Goal: Task Accomplishment & Management: Complete application form

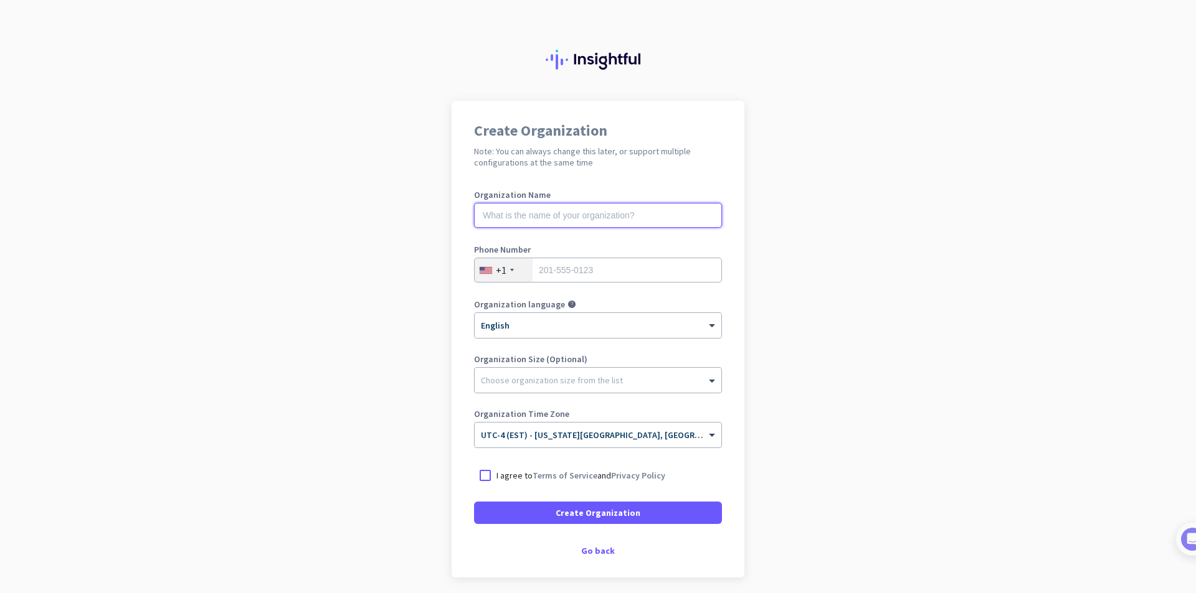
click at [577, 215] on input "text" at bounding box center [598, 215] width 248 height 25
type input "BMP"
click at [597, 537] on div "Create Organization Note: You can always change this later, or support multiple…" at bounding box center [597, 339] width 293 height 477
click at [596, 549] on div "Go back" at bounding box center [598, 551] width 248 height 9
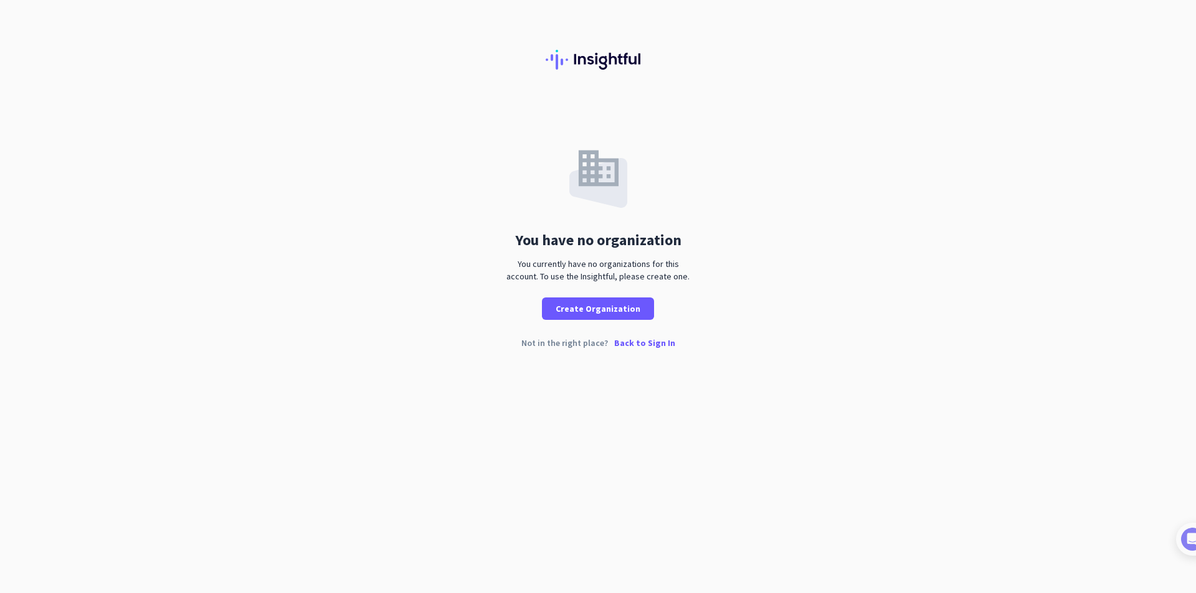
click at [635, 343] on p "Back to Sign In" at bounding box center [644, 343] width 61 height 9
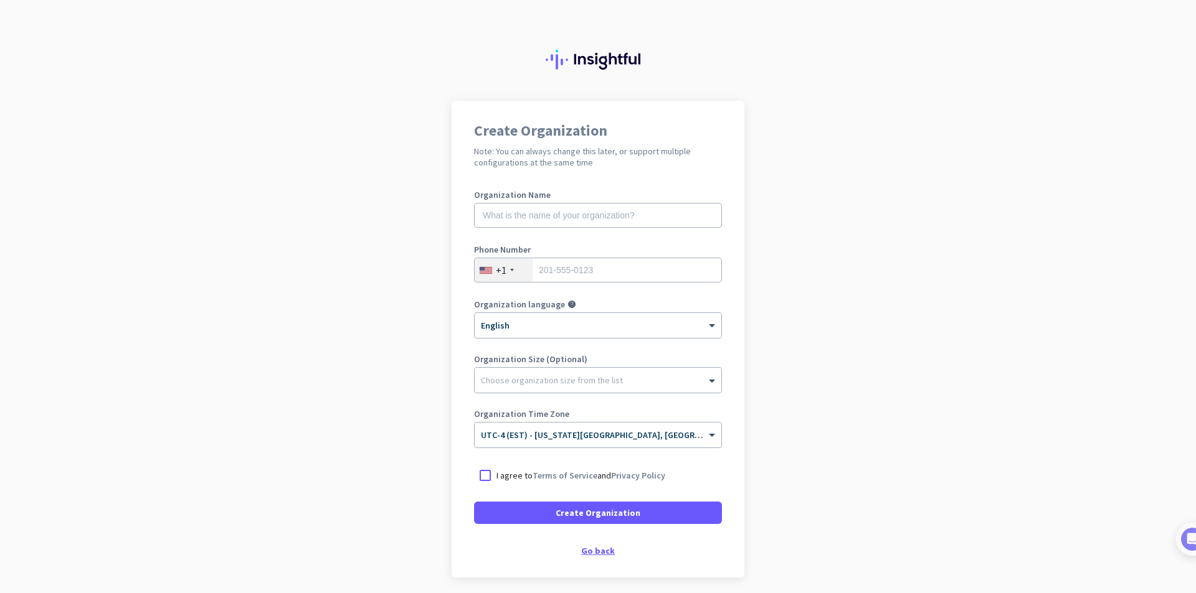
click at [597, 552] on div "Go back" at bounding box center [598, 551] width 248 height 9
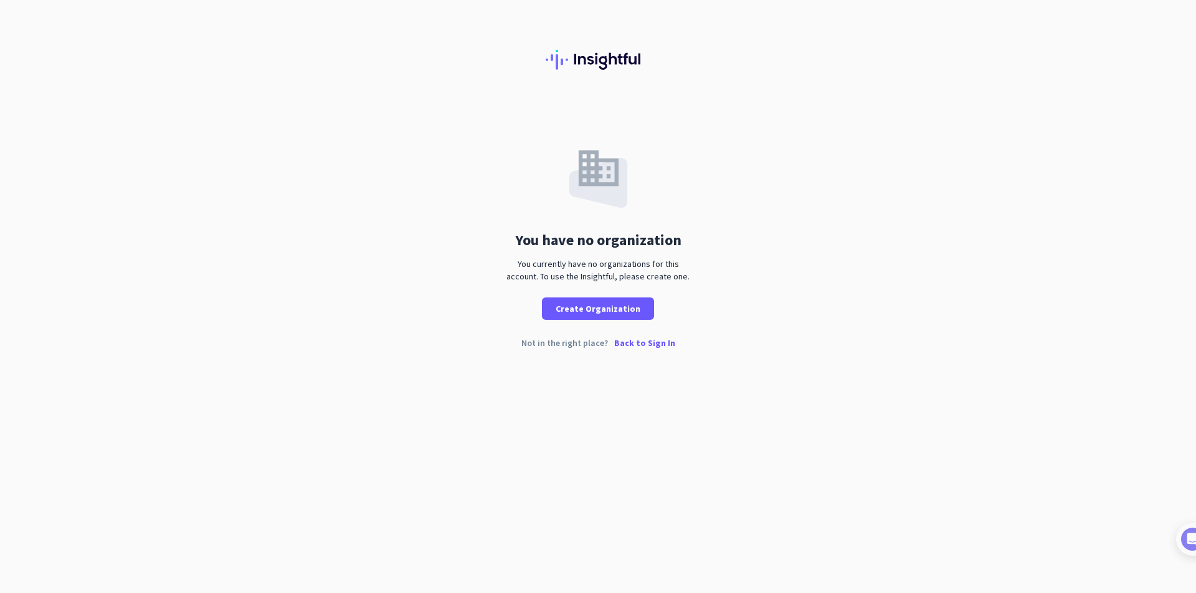
click at [634, 339] on p "Back to Sign In" at bounding box center [644, 343] width 61 height 9
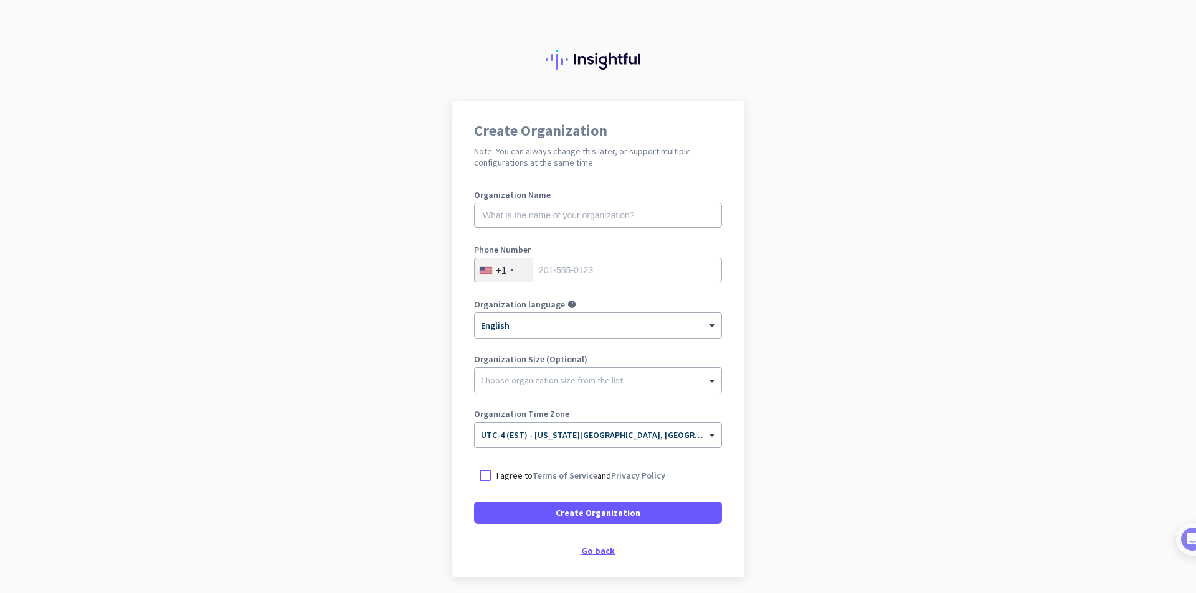
click at [593, 547] on div "Go back" at bounding box center [598, 551] width 248 height 9
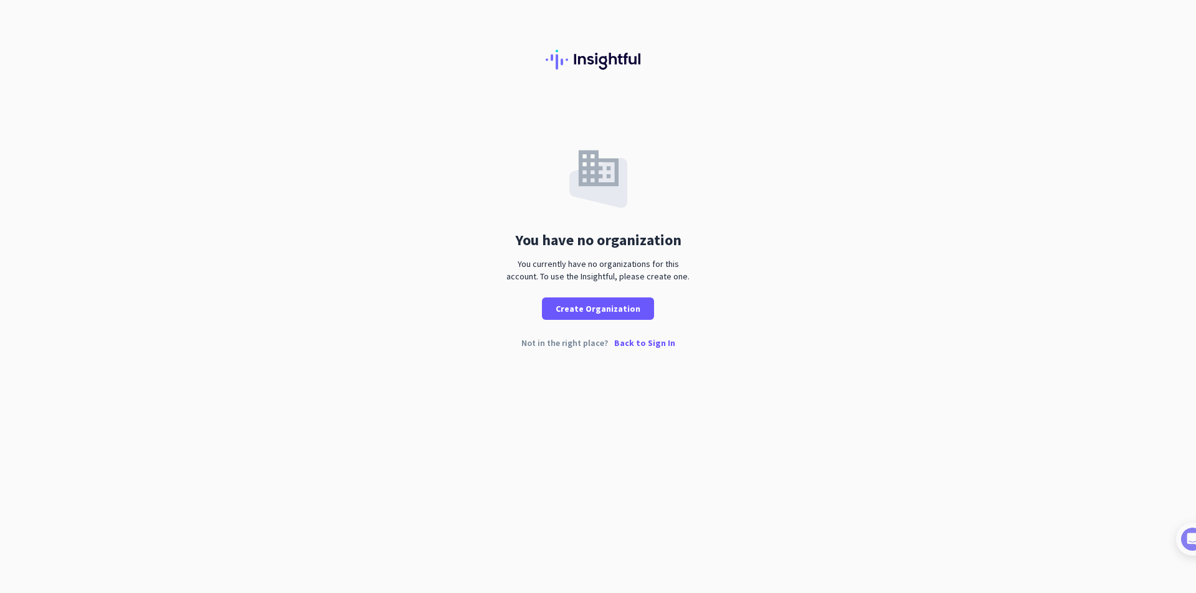
click at [648, 341] on p "Back to Sign In" at bounding box center [644, 343] width 61 height 9
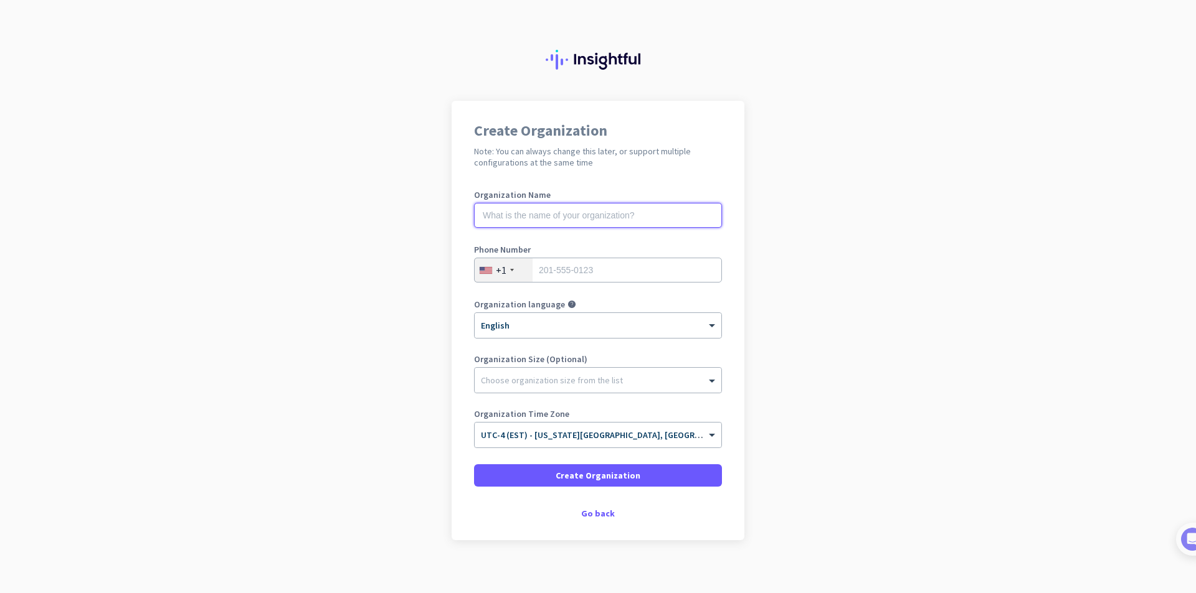
click at [579, 209] on input "text" at bounding box center [598, 215] width 248 height 25
click at [598, 516] on div "Go back" at bounding box center [598, 513] width 248 height 9
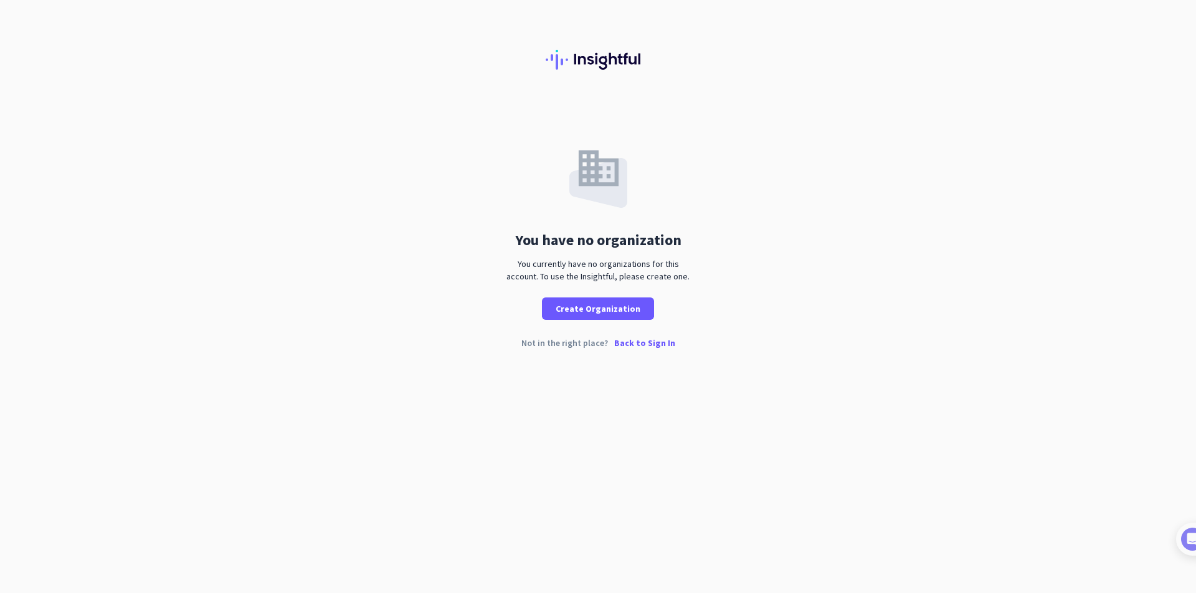
click at [635, 344] on p "Back to Sign In" at bounding box center [644, 343] width 61 height 9
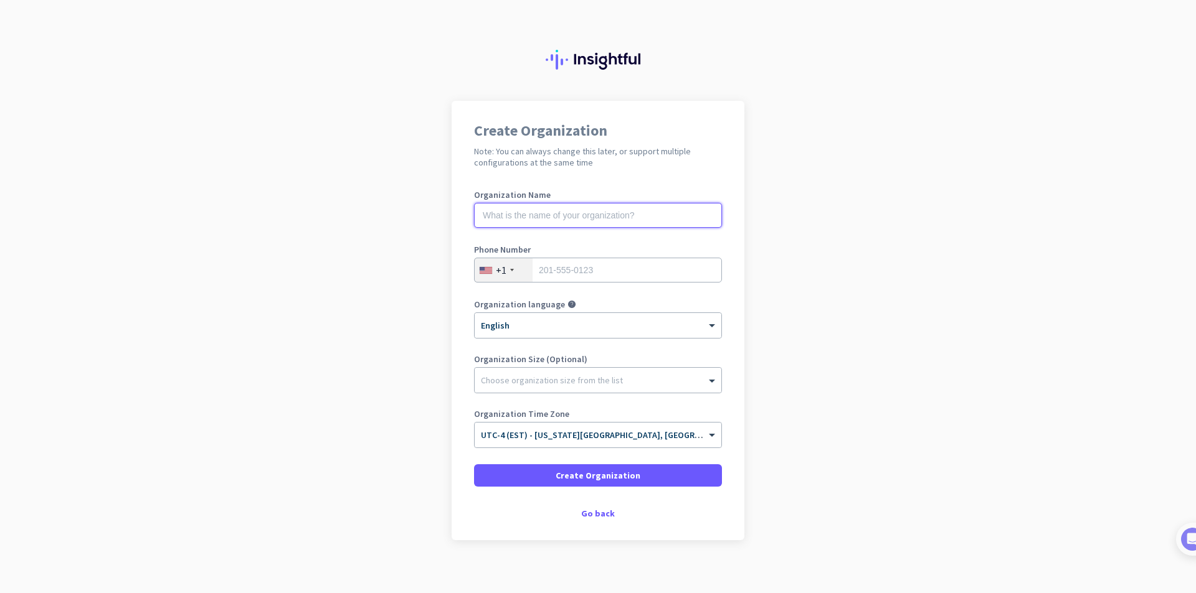
click at [559, 222] on input "text" at bounding box center [598, 215] width 248 height 25
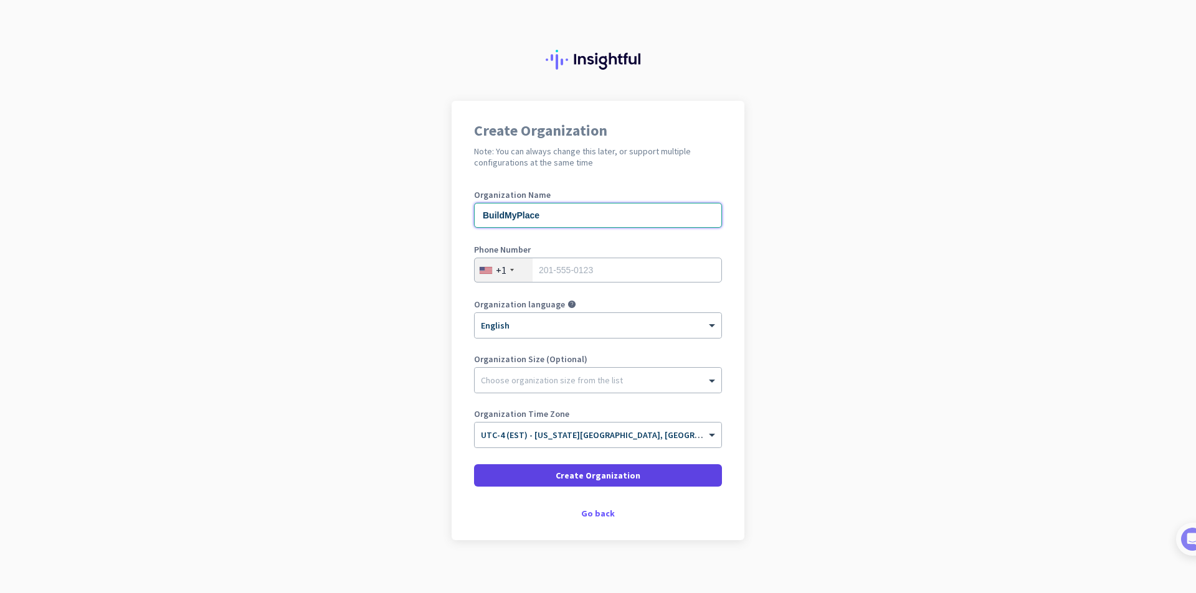
type input "BuildMyPlace"
click at [603, 478] on span "Create Organization" at bounding box center [597, 476] width 85 height 12
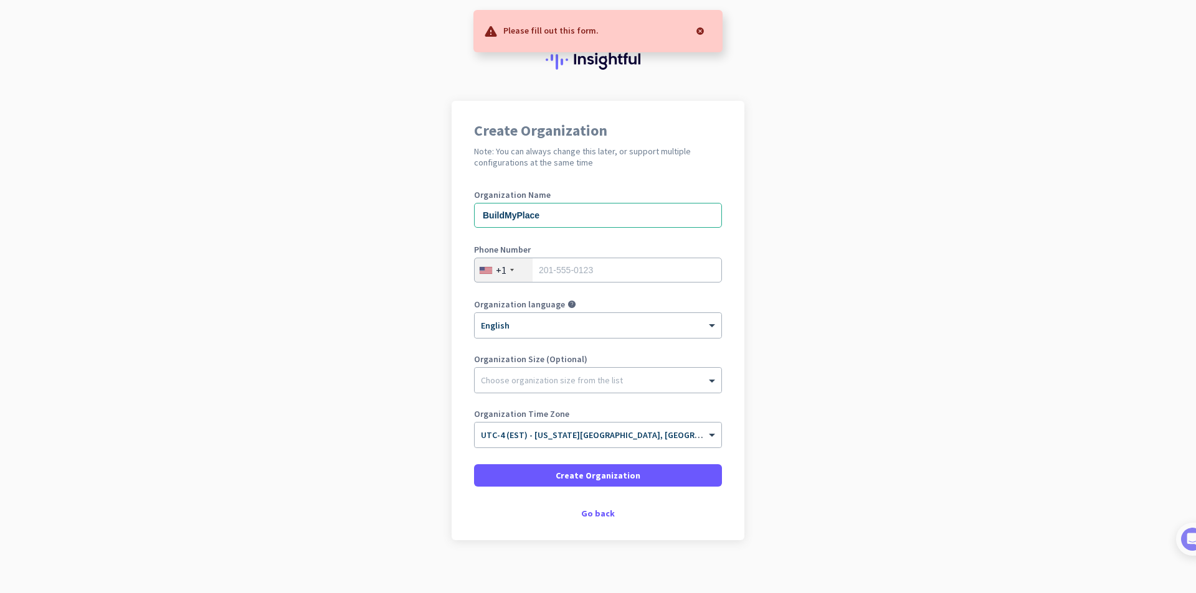
click at [609, 255] on div "Phone Number +1" at bounding box center [598, 270] width 248 height 50
click at [608, 262] on input "tel" at bounding box center [598, 270] width 248 height 25
click at [586, 396] on div "Organization Size (Optional) Choose organization size from the list" at bounding box center [598, 380] width 248 height 50
click at [585, 395] on div "Organization Size (Optional) Choose organization size from the list" at bounding box center [598, 380] width 248 height 50
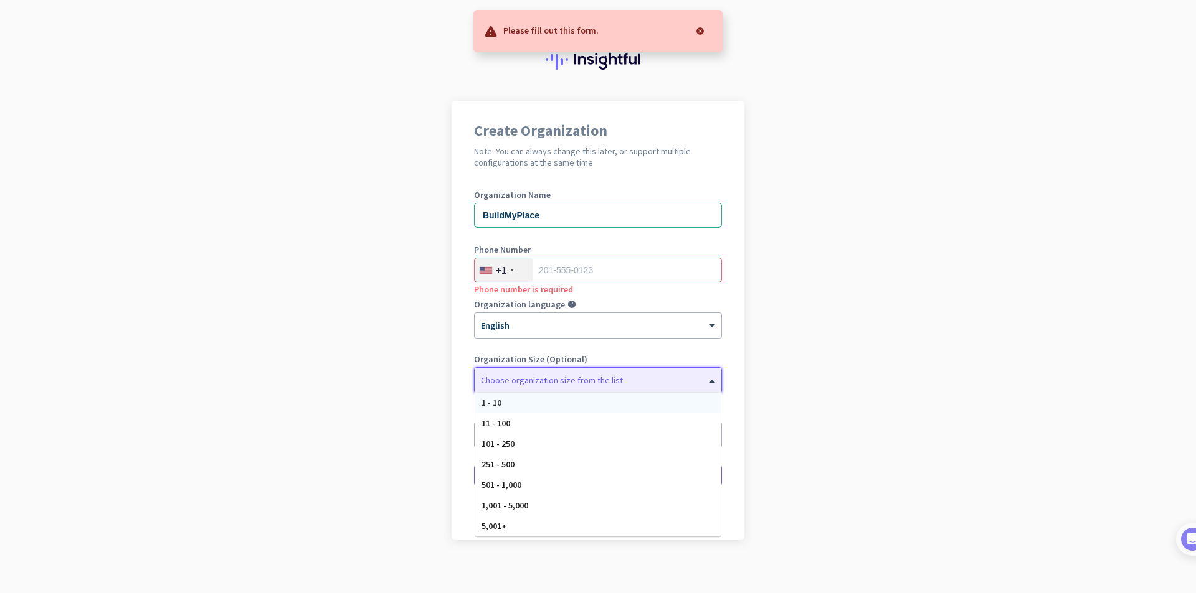
click at [590, 381] on div at bounding box center [598, 377] width 247 height 12
click at [587, 404] on div "1 - 10" at bounding box center [597, 403] width 245 height 21
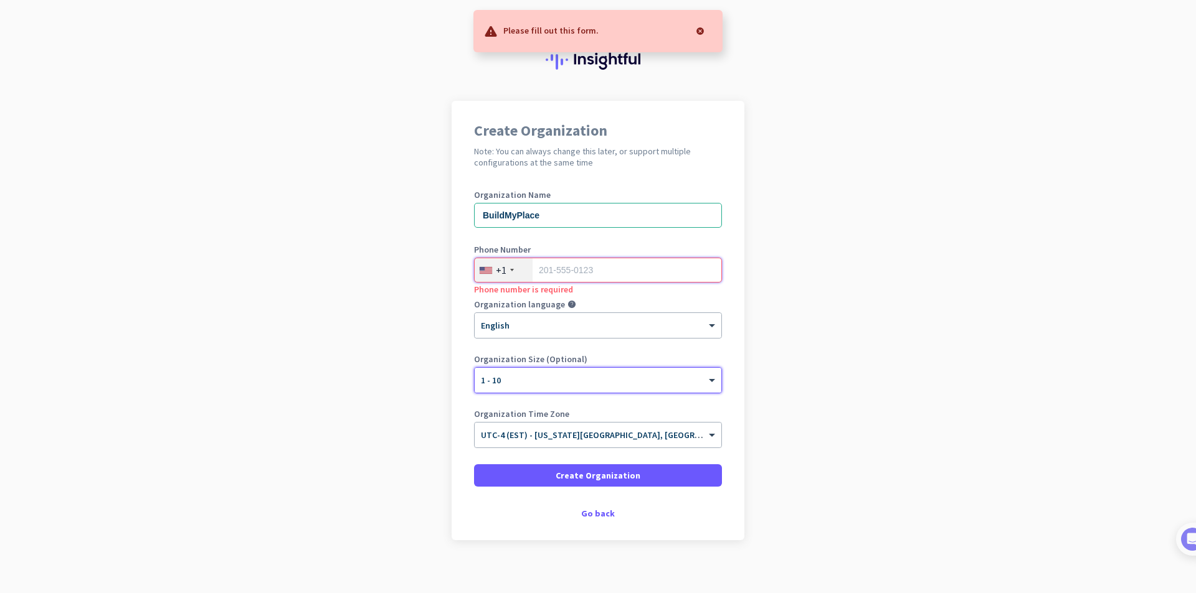
click at [587, 278] on input "tel" at bounding box center [598, 270] width 248 height 25
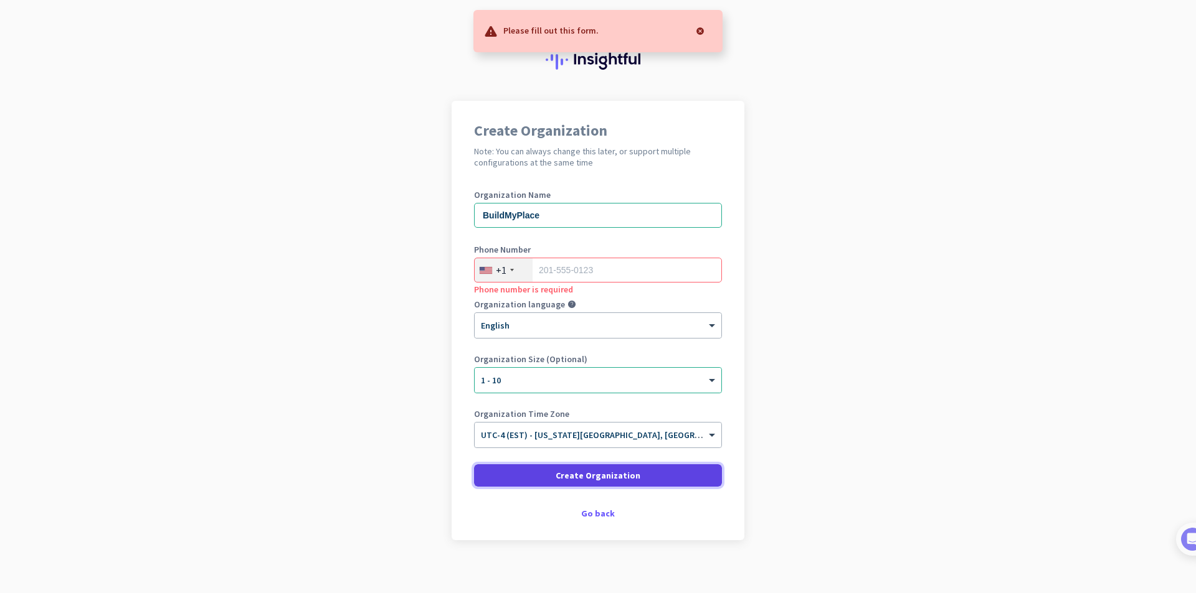
click at [583, 475] on span "Create Organization" at bounding box center [597, 476] width 85 height 12
click at [595, 510] on div "Go back" at bounding box center [598, 513] width 248 height 9
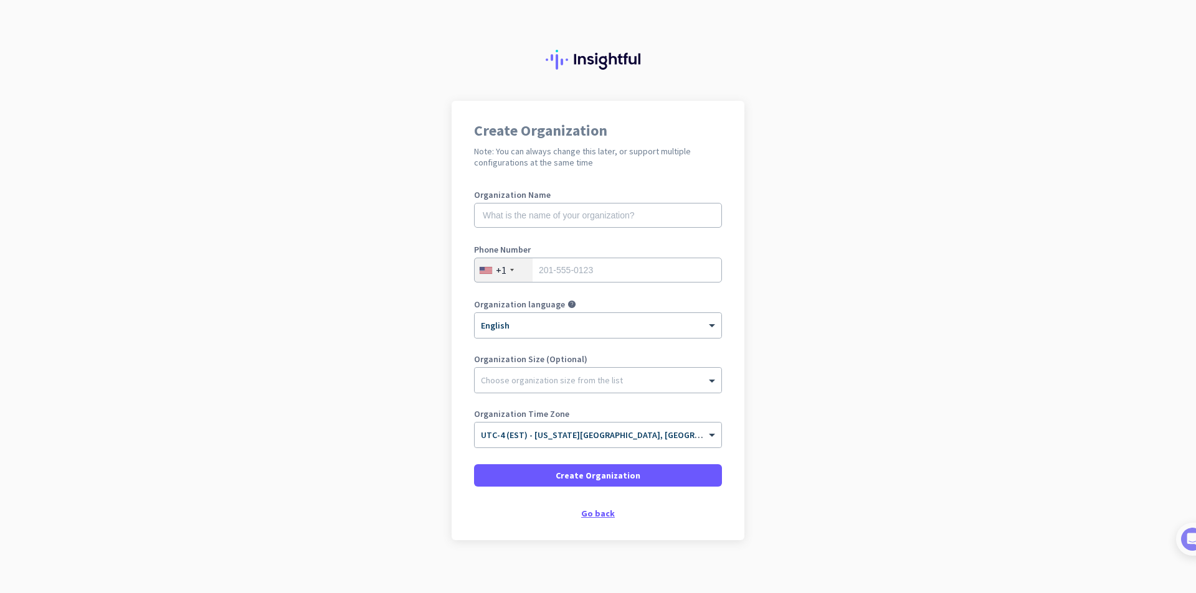
click at [598, 512] on div "Go back" at bounding box center [598, 513] width 248 height 9
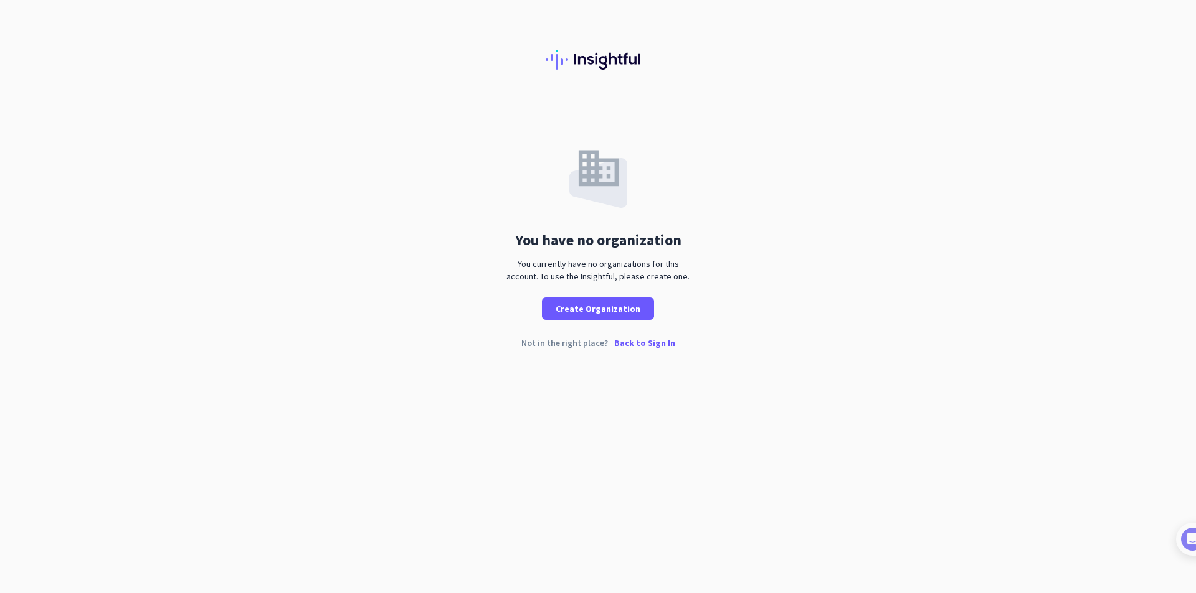
click at [659, 343] on p "Back to Sign In" at bounding box center [644, 343] width 61 height 9
